Goal: Information Seeking & Learning: Learn about a topic

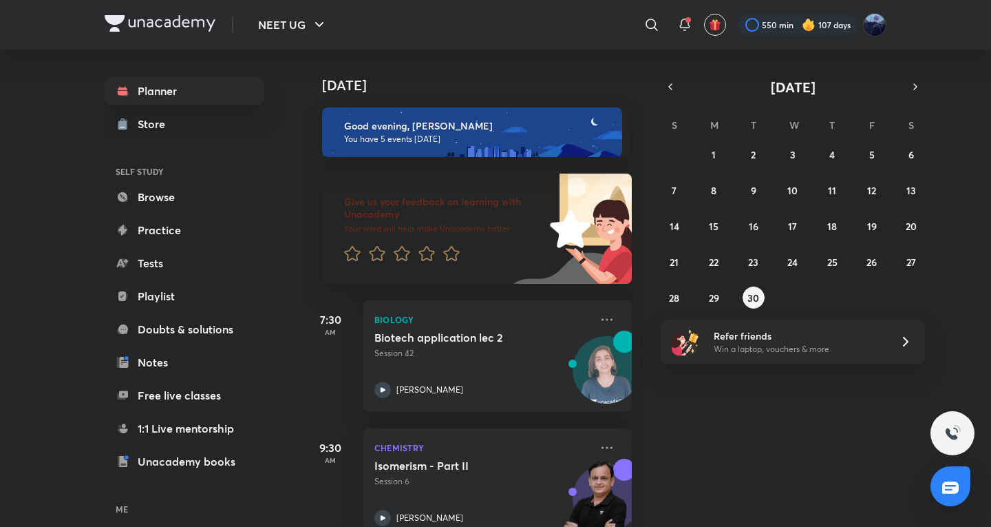
drag, startPoint x: 746, startPoint y: 430, endPoint x: 746, endPoint y: 359, distance: 70.9
click at [746, 430] on div "[DATE] Good evening, [PERSON_NAME] You have 5 events [DATE] Give us your feedba…" at bounding box center [646, 288] width 686 height 477
click at [929, 83] on div "[DATE] Good evening, [PERSON_NAME] You have 5 events [DATE] Give us your feedba…" at bounding box center [646, 288] width 686 height 477
click at [921, 86] on button "button" at bounding box center [915, 86] width 19 height 19
click at [795, 158] on button "1" at bounding box center [793, 154] width 22 height 22
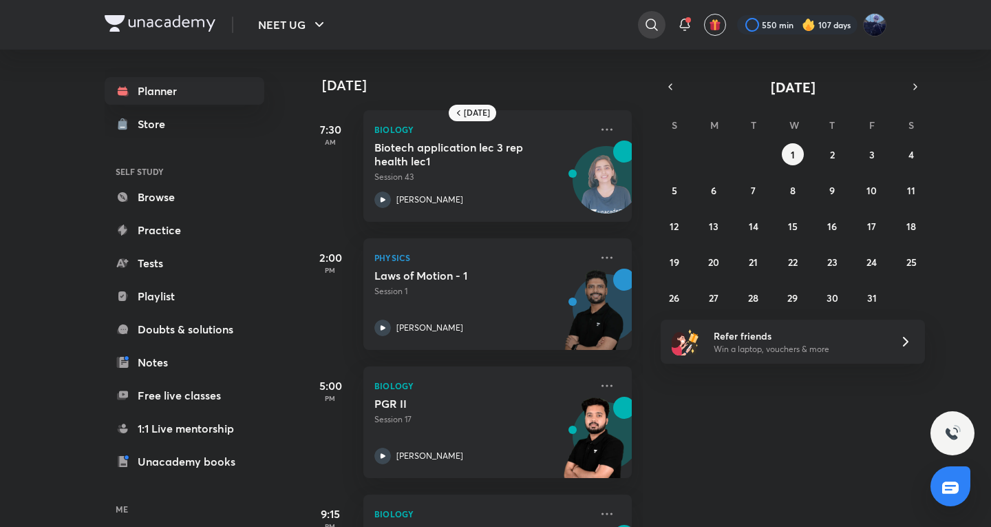
click at [644, 28] on icon at bounding box center [652, 25] width 17 height 17
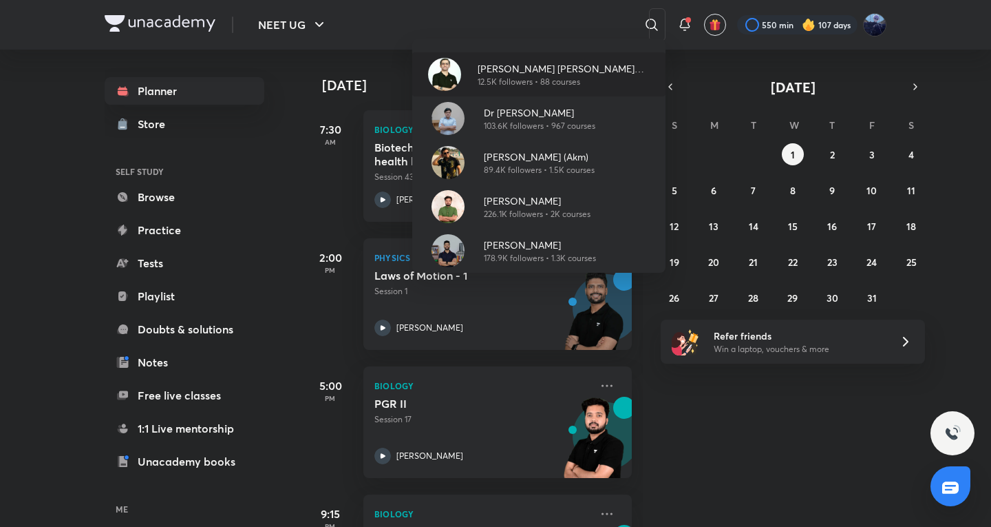
click at [532, 76] on p "12.5K followers • 88 courses" at bounding box center [566, 82] width 177 height 12
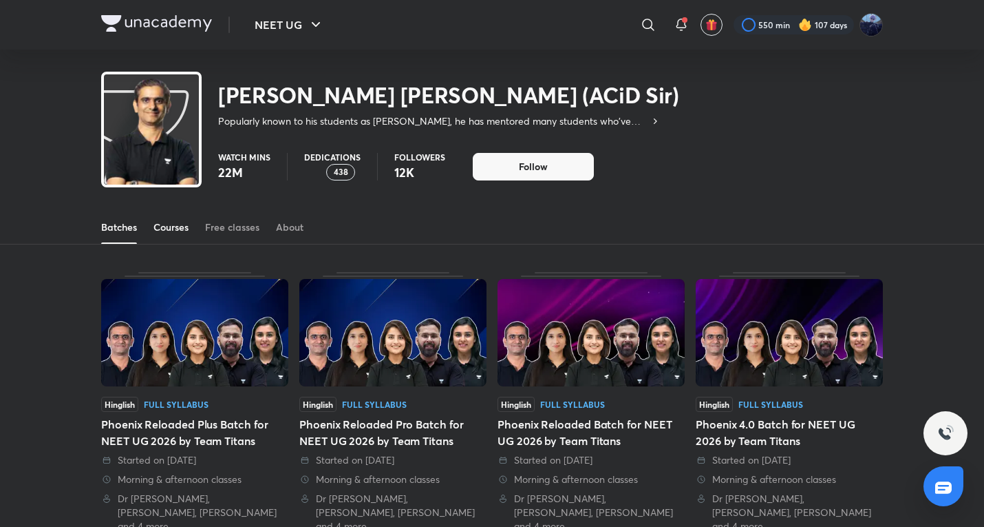
click at [173, 218] on link "Courses" at bounding box center [171, 227] width 35 height 33
click at [171, 231] on div "Courses" at bounding box center [171, 227] width 35 height 14
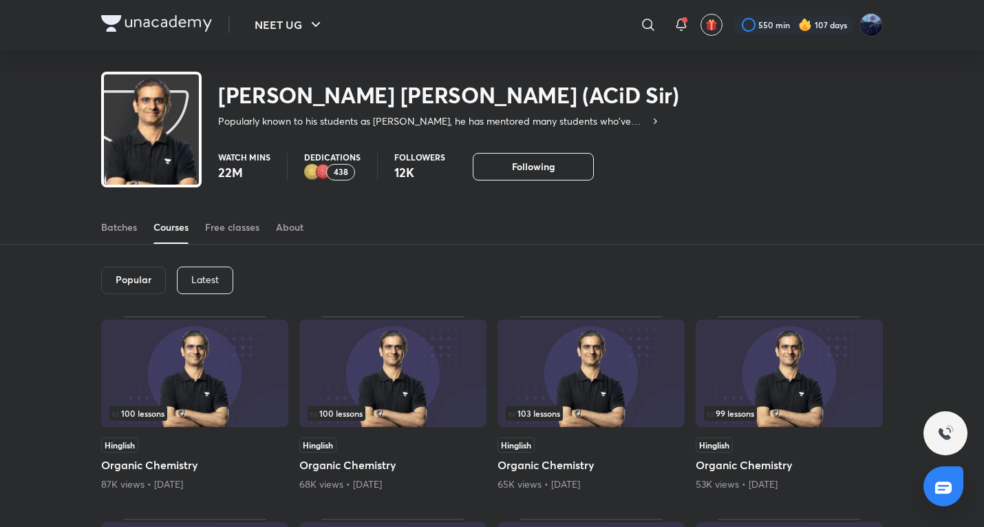
click at [218, 268] on div "Latest" at bounding box center [205, 280] width 56 height 28
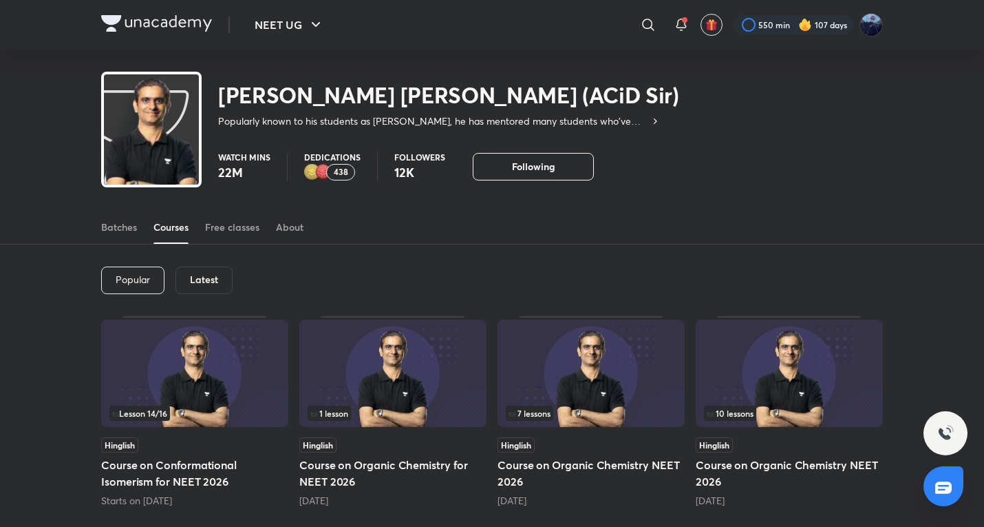
click at [235, 474] on h5 "Course on Conformational Isomerism for NEET 2026" at bounding box center [194, 472] width 187 height 33
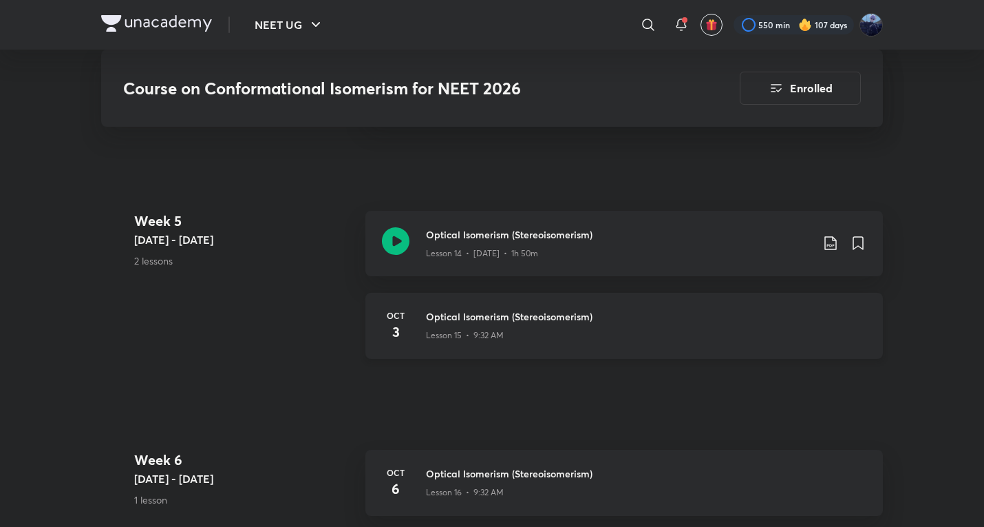
scroll to position [1748, 0]
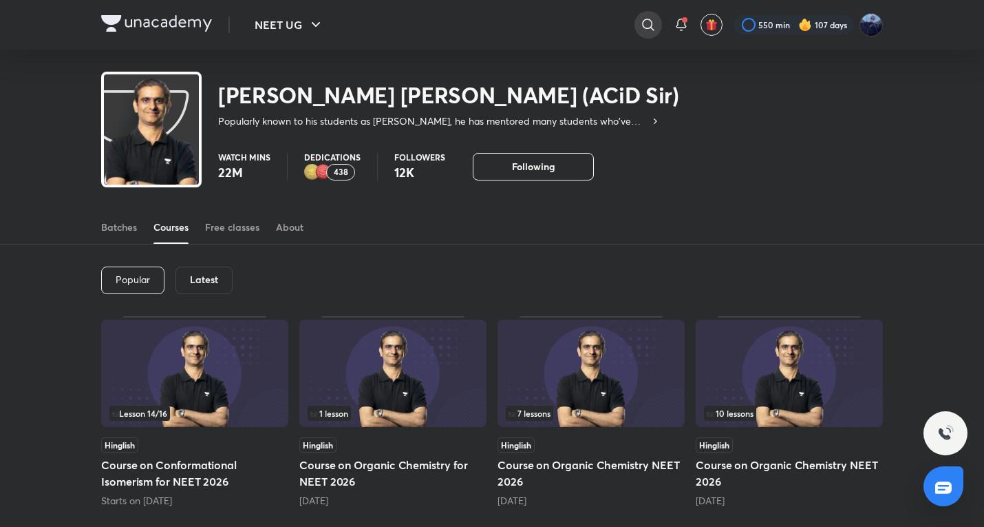
click at [643, 28] on icon at bounding box center [648, 25] width 17 height 17
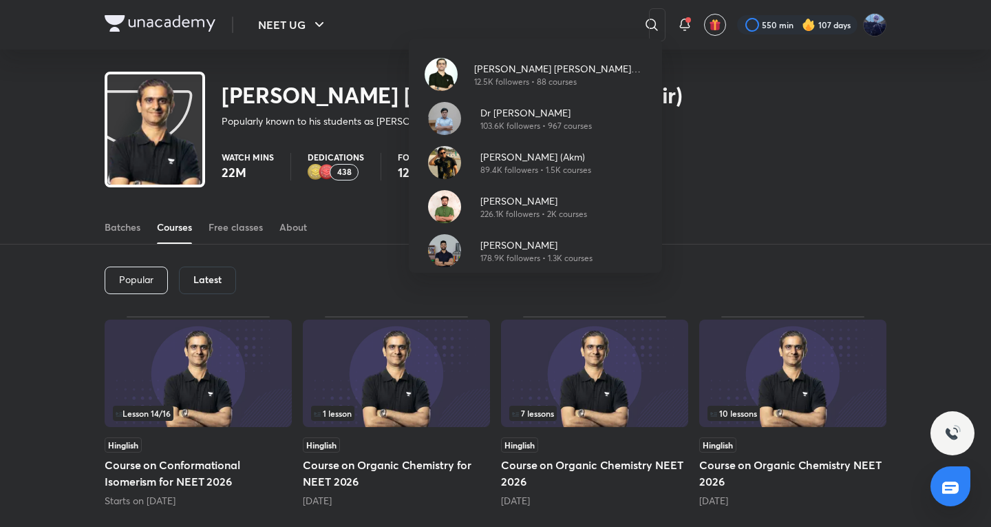
click at [201, 343] on div "[PERSON_NAME] [PERSON_NAME] (ACiD Sir) 12.5K followers • 88 courses Dr [PERSON_…" at bounding box center [495, 263] width 991 height 527
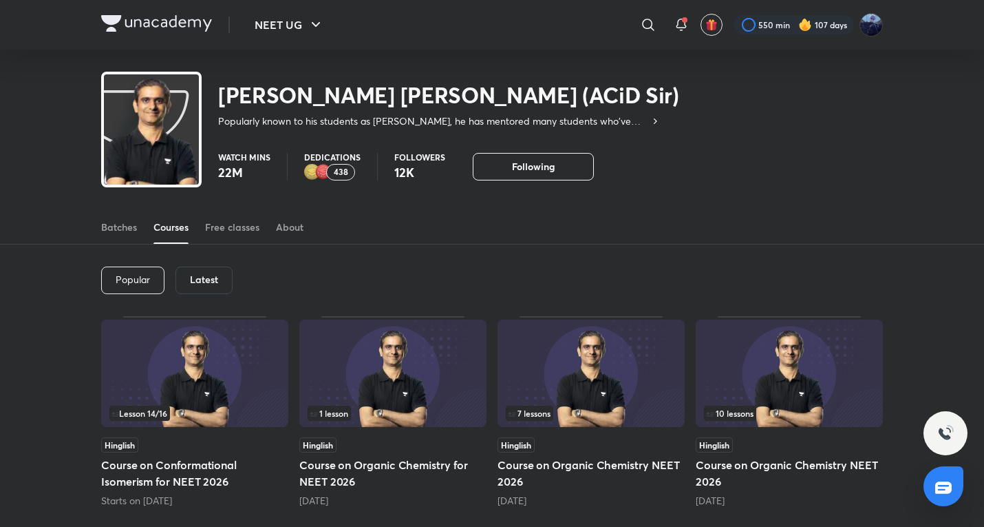
click at [201, 343] on img at bounding box center [194, 372] width 187 height 107
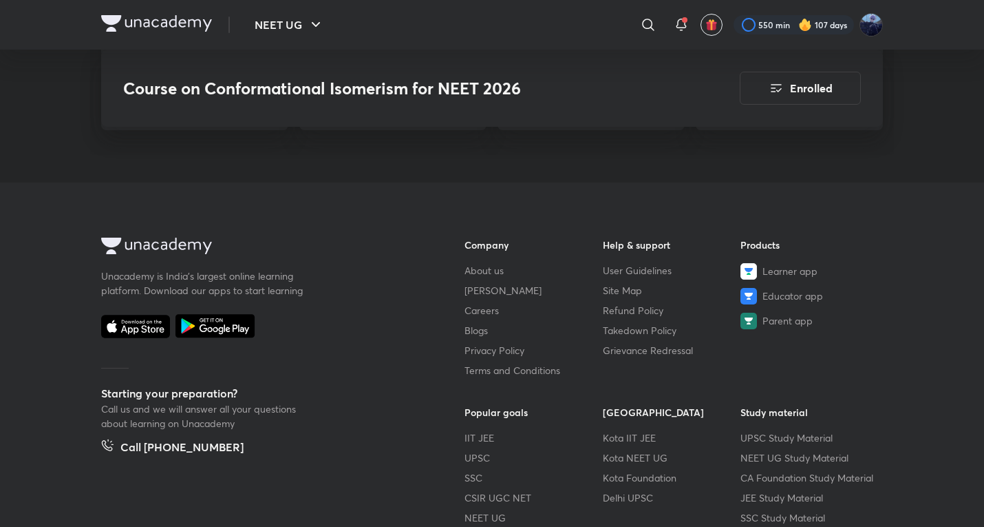
scroll to position [1147, 0]
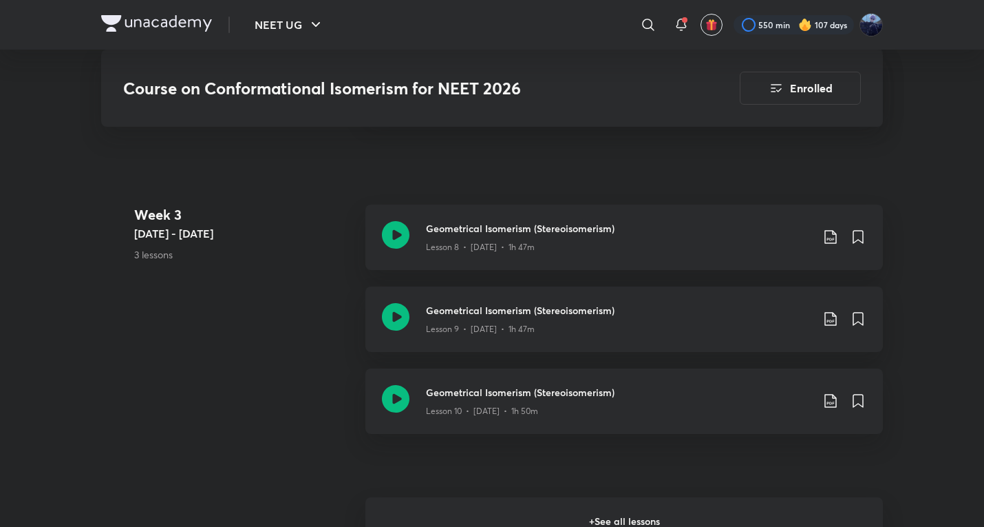
click at [513, 497] on h6 "+ See all lessons" at bounding box center [625, 521] width 518 height 48
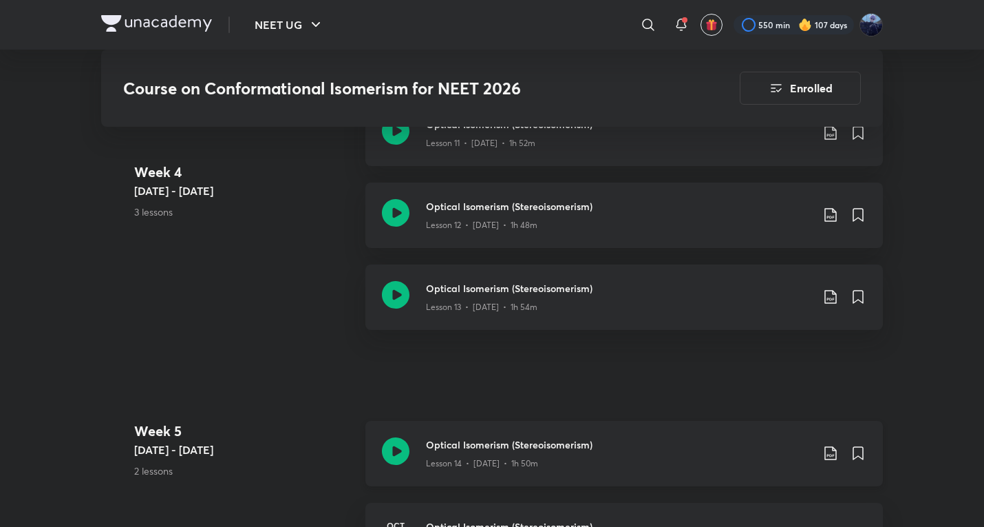
scroll to position [1607, 0]
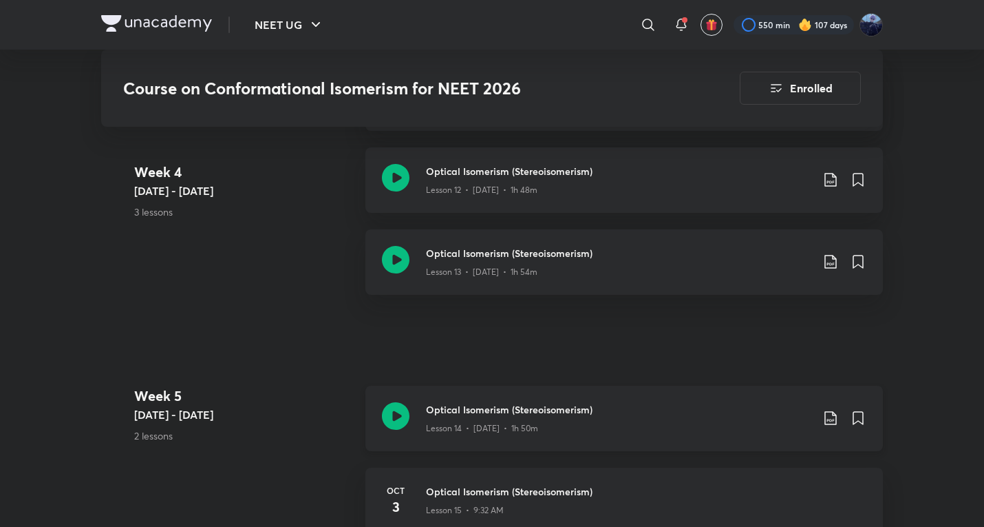
click at [485, 388] on div "Optical Isomerism (Stereoisomerism) Lesson 14 • [DATE] • 1h 50m" at bounding box center [625, 417] width 518 height 65
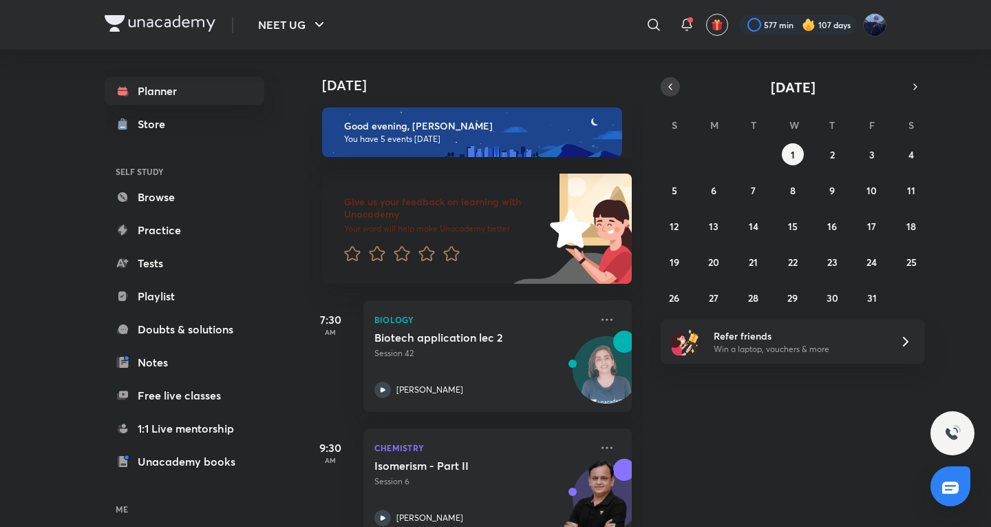
click at [674, 91] on icon "button" at bounding box center [670, 87] width 11 height 12
click at [729, 295] on div "31 1 2 3 4 5 6 7 8 9 10 11 12 13 14 15 16 17 18 19 20 21 22 23 24 25 26 27 28 2…" at bounding box center [793, 225] width 264 height 165
click at [721, 296] on button "29" at bounding box center [714, 297] width 22 height 22
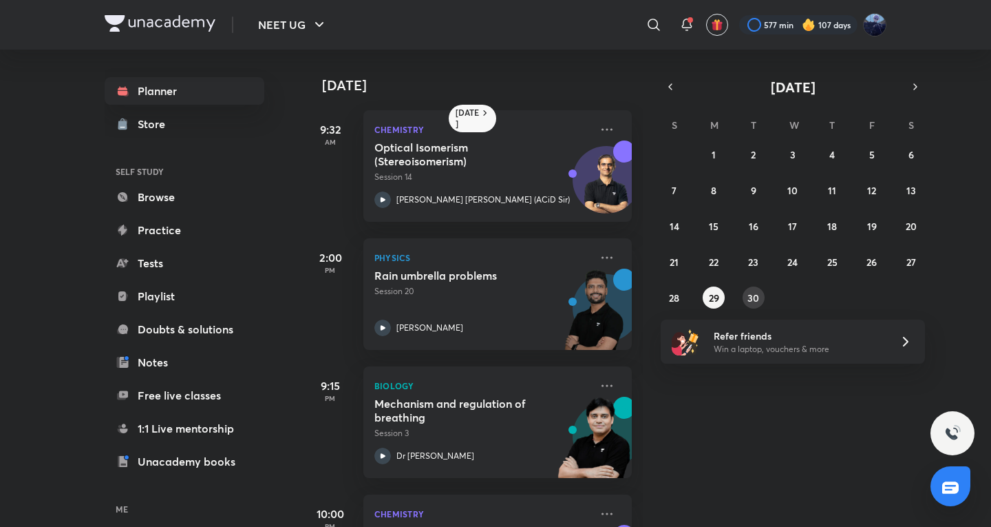
click at [748, 301] on abbr "30" at bounding box center [754, 297] width 12 height 13
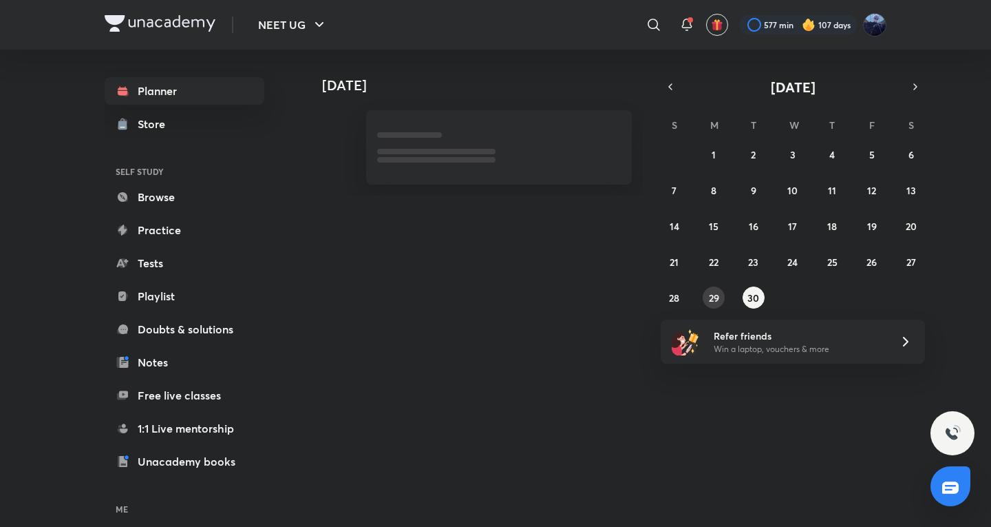
click at [717, 302] on abbr "29" at bounding box center [714, 297] width 10 height 13
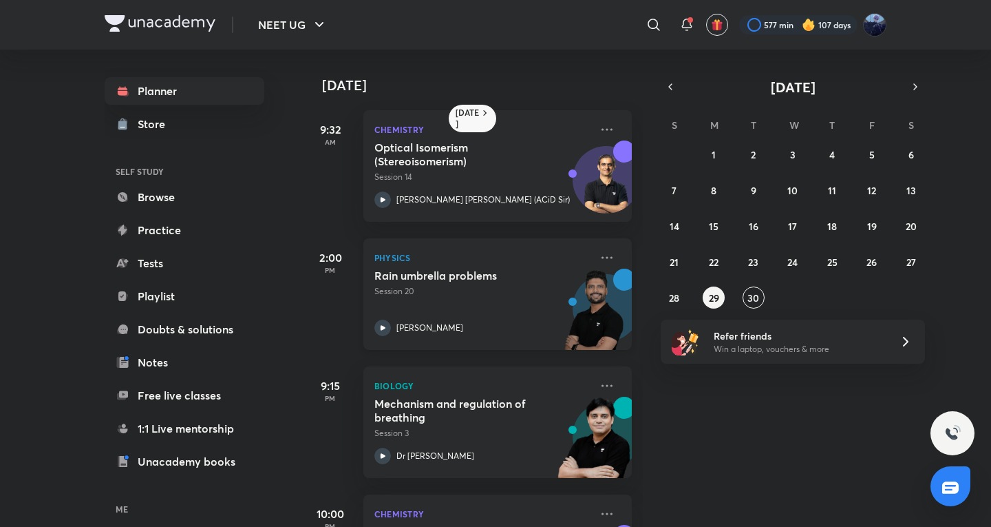
click at [488, 308] on div "Rain umbrella problems Session 20 [PERSON_NAME]" at bounding box center [482, 301] width 216 height 67
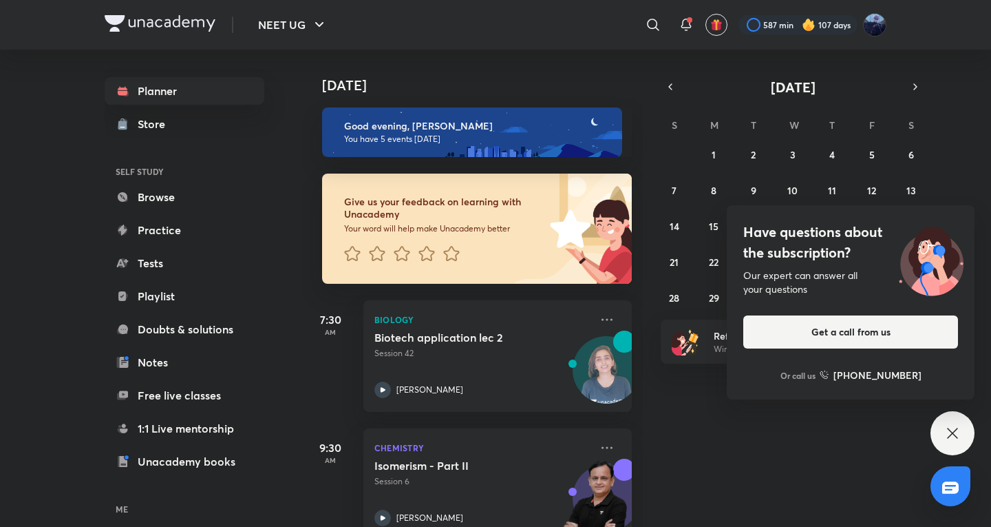
click at [960, 432] on icon at bounding box center [952, 433] width 17 height 17
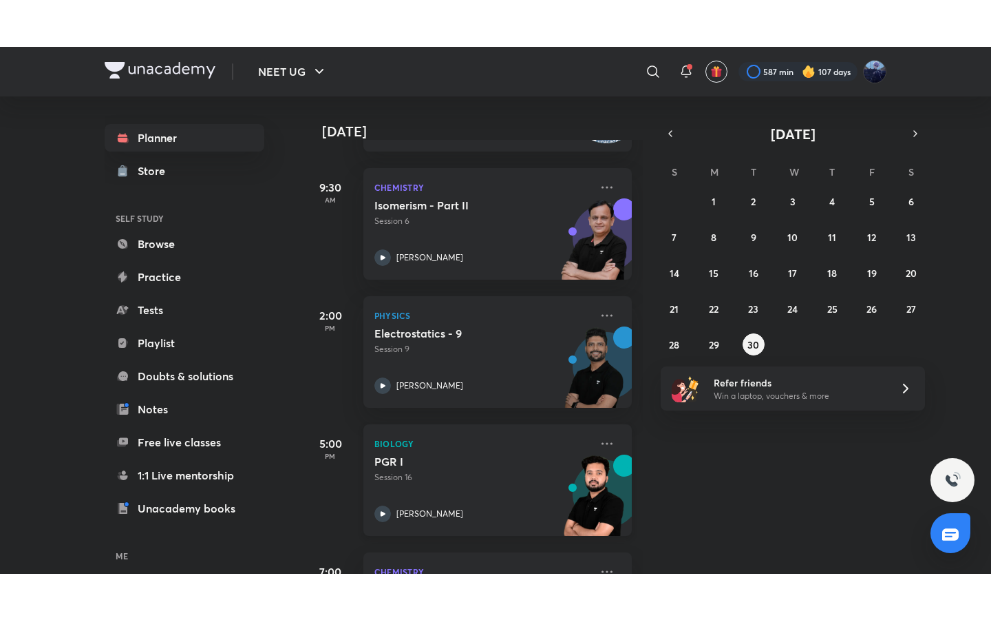
scroll to position [419, 0]
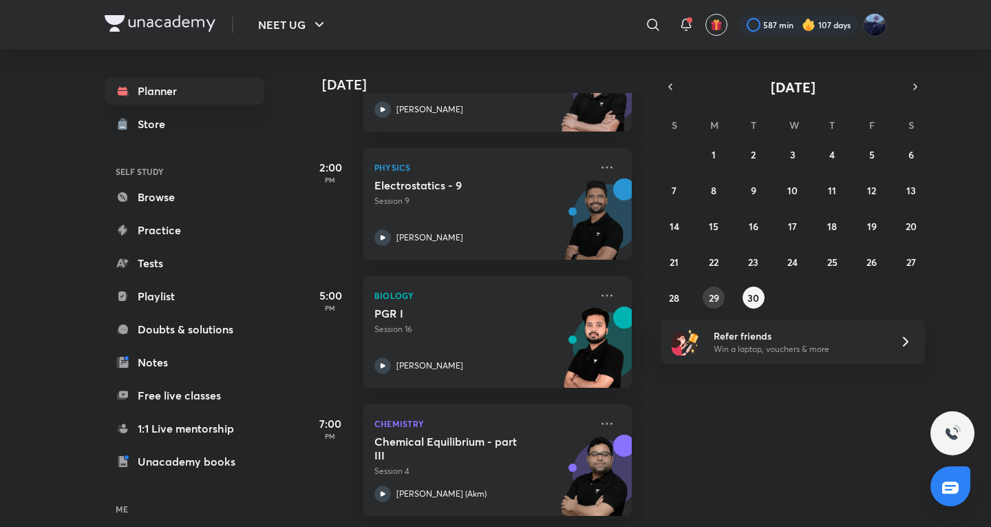
click at [711, 303] on abbr "29" at bounding box center [714, 297] width 10 height 13
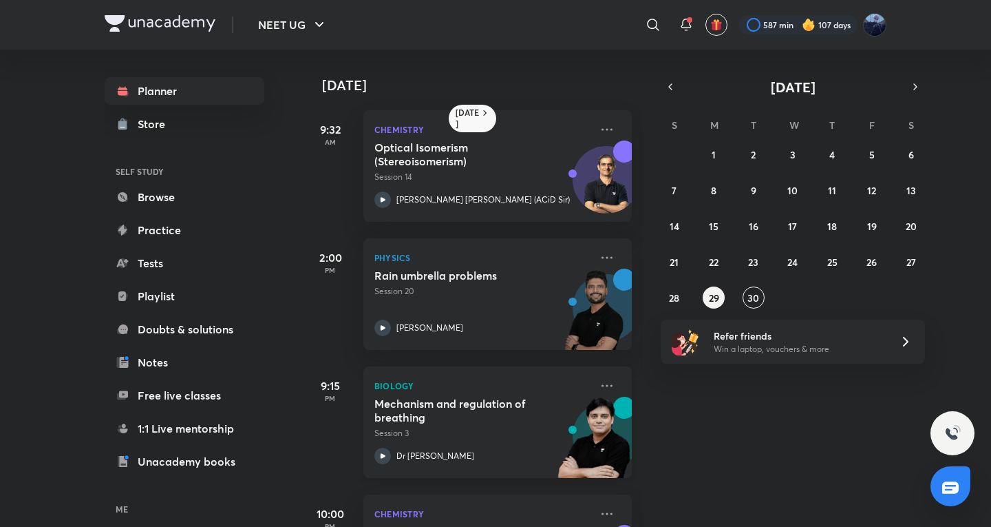
click at [491, 415] on h5 "Mechanism and regulation of breathing" at bounding box center [459, 410] width 171 height 28
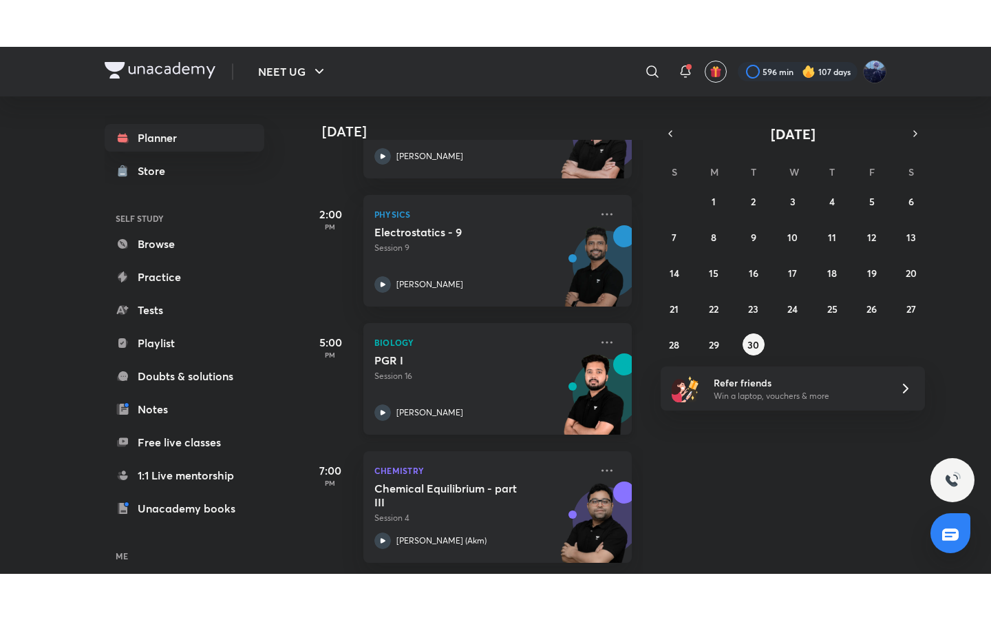
scroll to position [189, 0]
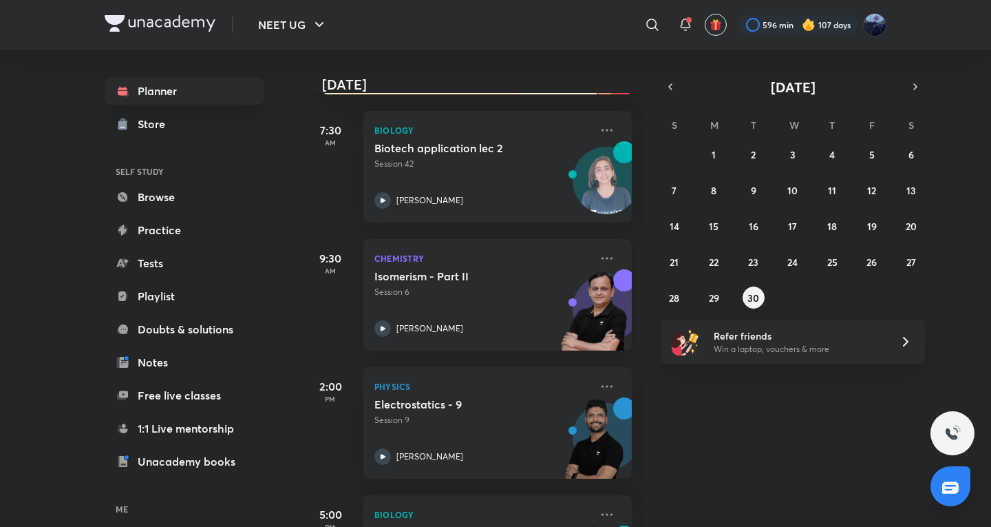
click at [483, 306] on div "Isomerism - Part II Session 6 Ramesh Sharda" at bounding box center [482, 302] width 216 height 67
